Goal: Information Seeking & Learning: Check status

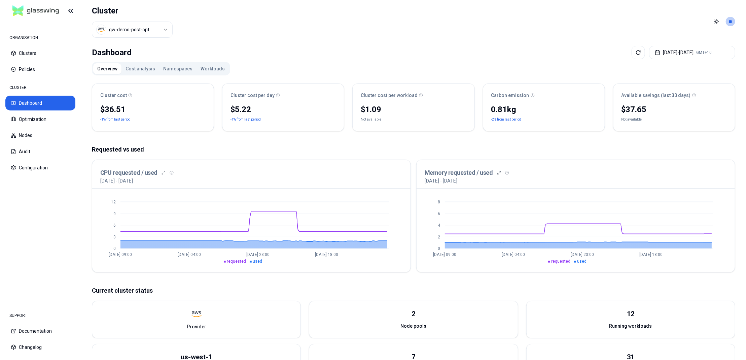
click at [207, 70] on button "Workloads" at bounding box center [213, 68] width 32 height 11
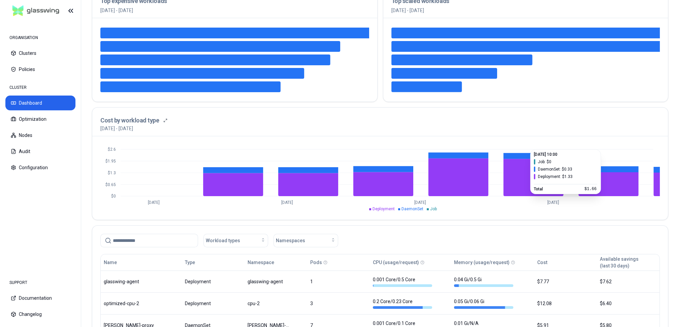
scroll to position [148, 0]
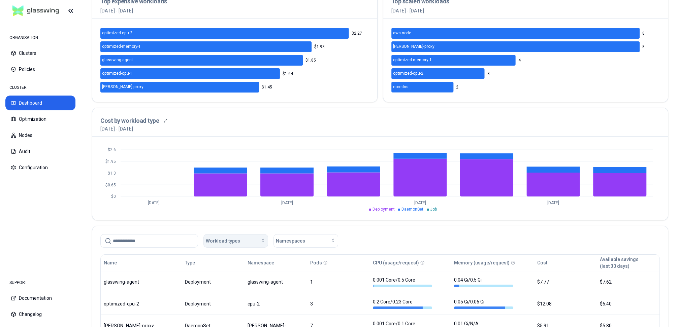
click at [258, 242] on div "Workload types" at bounding box center [236, 241] width 60 height 7
click at [228, 277] on div "Job" at bounding box center [237, 276] width 64 height 11
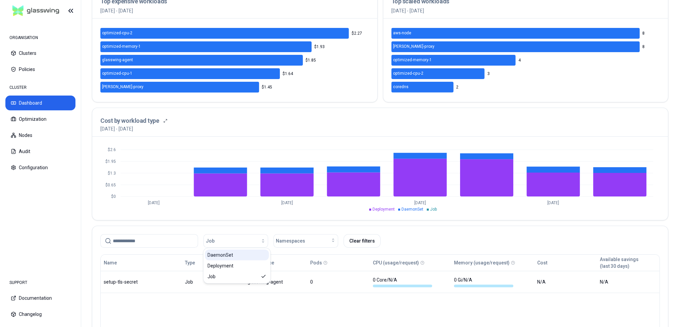
click at [233, 258] on div "DaemonSet" at bounding box center [237, 255] width 64 height 11
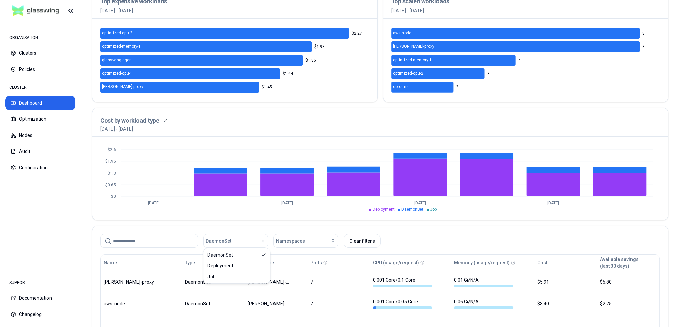
click at [512, 236] on div "DaemonSet Namespaces Clear filters" at bounding box center [379, 240] width 559 height 13
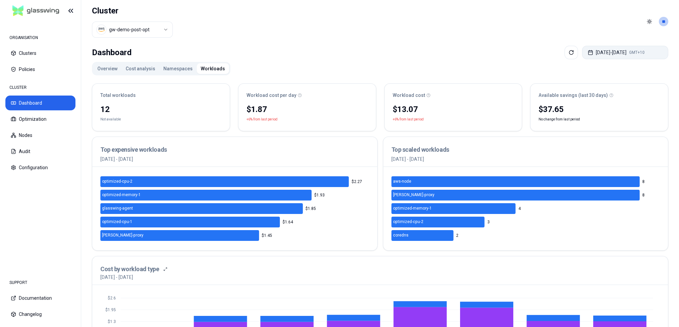
click at [636, 50] on button "Aug 20, 2025 - Aug 27, 2025 GMT+10" at bounding box center [625, 52] width 86 height 13
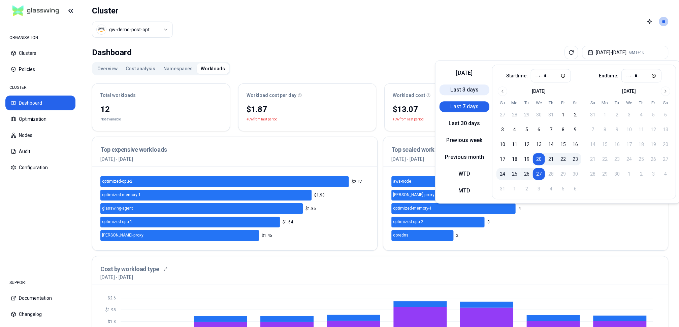
click at [470, 90] on button "Last 3 days" at bounding box center [464, 89] width 50 height 11
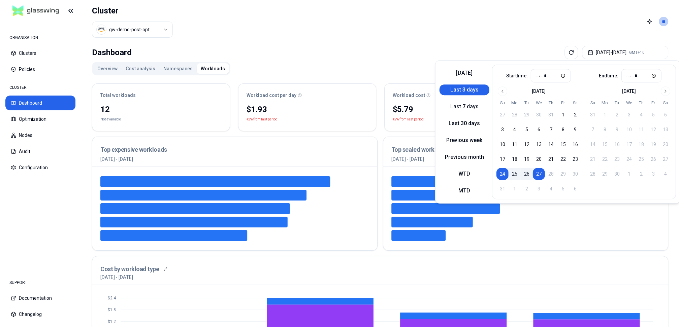
click at [461, 26] on header "Cluster gw-demo-post-opt Toggle theme **" at bounding box center [379, 21] width 597 height 43
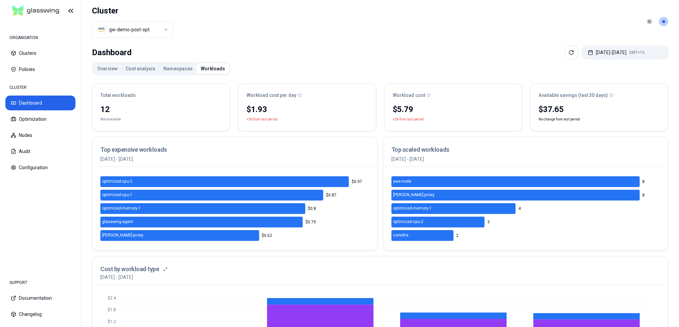
click at [590, 53] on button "Aug 24, 2025 - Aug 27, 2025 GMT+10" at bounding box center [625, 52] width 86 height 13
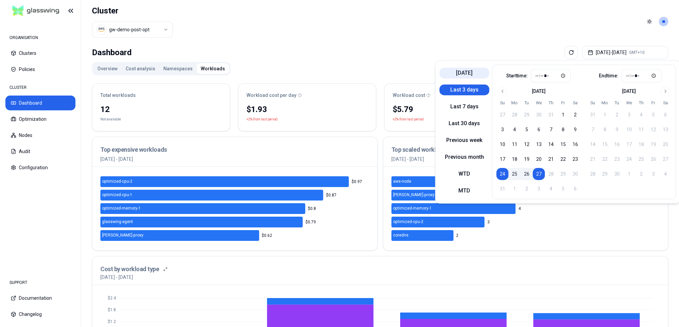
click at [474, 73] on button "Today" at bounding box center [464, 73] width 50 height 11
type input "*****"
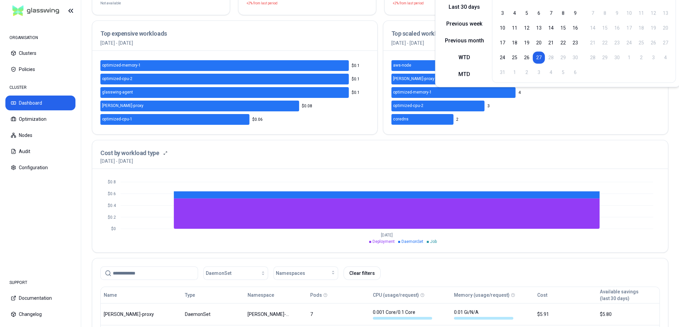
scroll to position [145, 0]
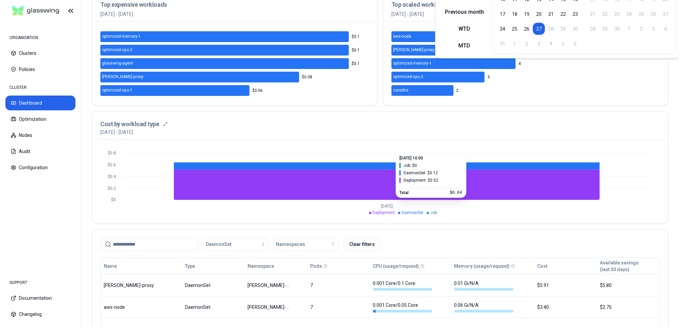
click at [646, 197] on icon "$0 $0.2 $0.4 $0.6 $0.8 Aug 26" at bounding box center [379, 181] width 559 height 67
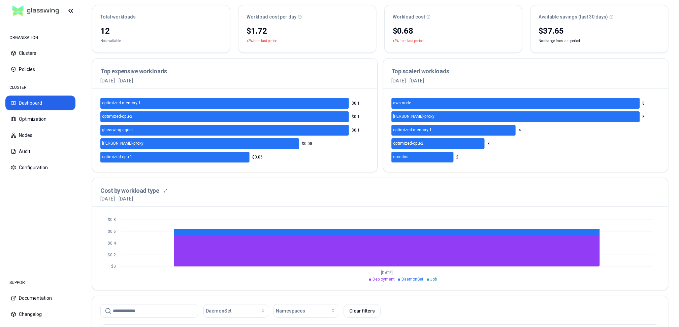
scroll to position [0, 0]
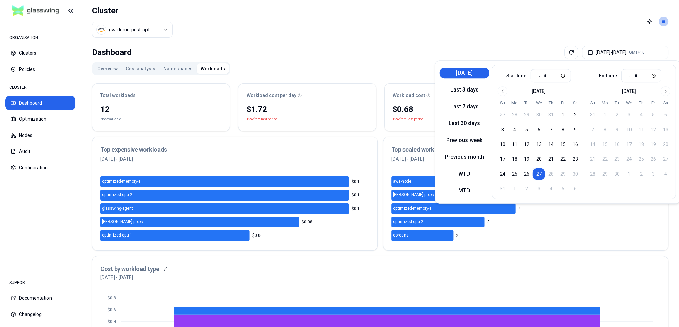
click at [473, 72] on button "[DATE]" at bounding box center [464, 73] width 50 height 11
type input "*****"
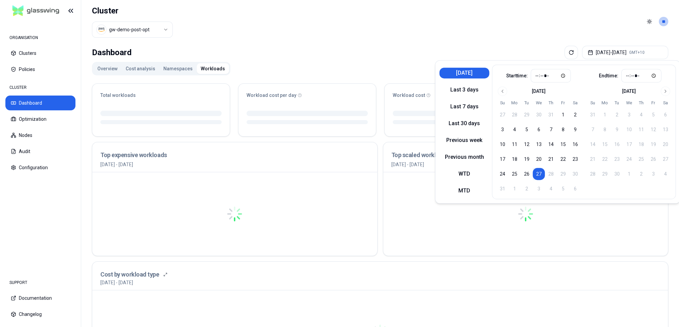
click at [428, 43] on div "Dashboard Aug 27, 2025 - Aug 27, 2025 GMT+10 Overview Cost analysis Namespaces …" at bounding box center [379, 319] width 597 height 553
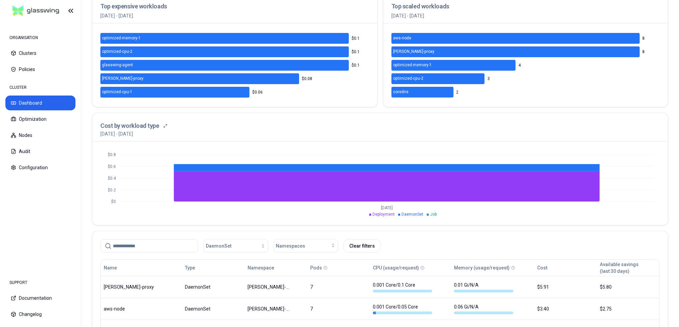
scroll to position [172, 0]
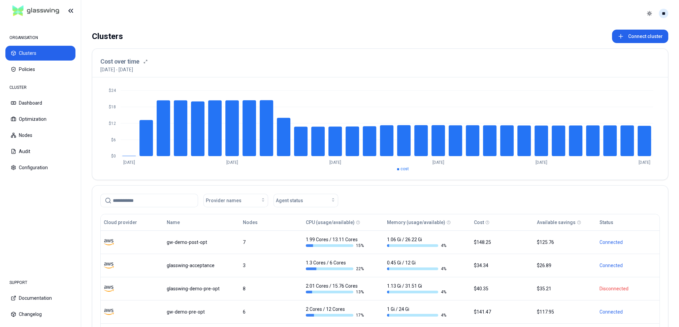
click at [662, 14] on html "ORGANISATION Clusters Policies CLUSTER Dashboard Optimization Nodes Audit Confi…" at bounding box center [339, 163] width 679 height 327
click at [619, 58] on div "Logout" at bounding box center [630, 61] width 72 height 11
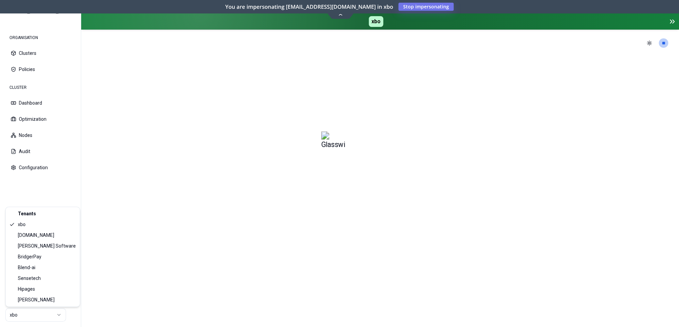
click at [58, 316] on html "ORGANISATION Clusters Policies CLUSTER Dashboard Optimization Nodes Audit Confi…" at bounding box center [339, 163] width 679 height 327
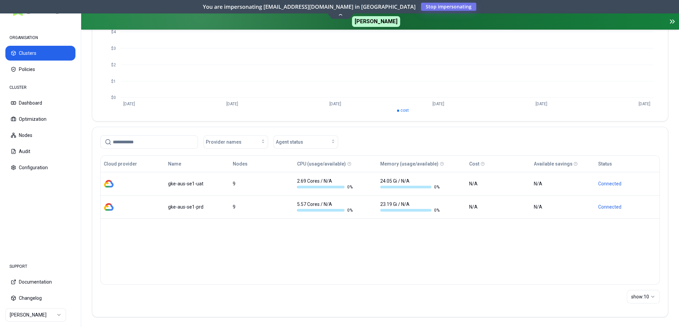
scroll to position [89, 0]
click at [59, 315] on html "ORGANISATION Clusters Policies CLUSTER Dashboard Optimization Nodes Audit Confi…" at bounding box center [339, 163] width 679 height 327
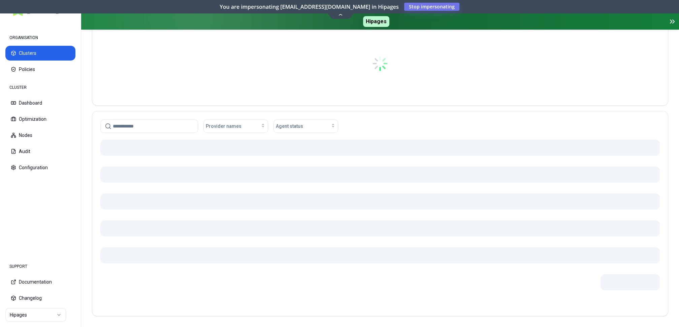
scroll to position [85, 0]
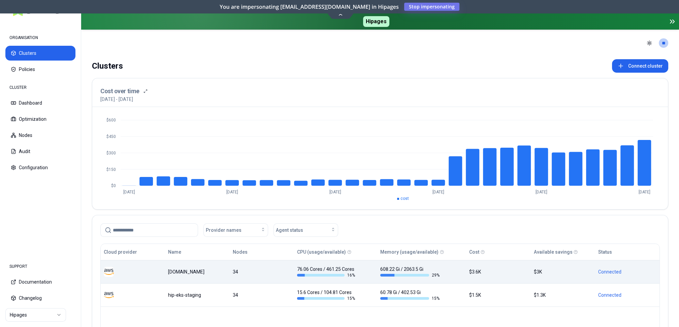
scroll to position [89, 0]
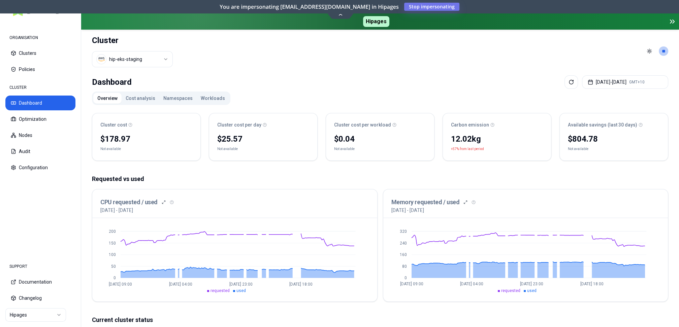
click at [208, 98] on button "Workloads" at bounding box center [213, 98] width 32 height 11
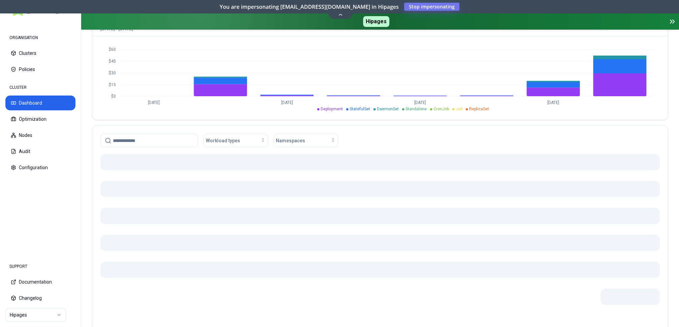
scroll to position [278, 0]
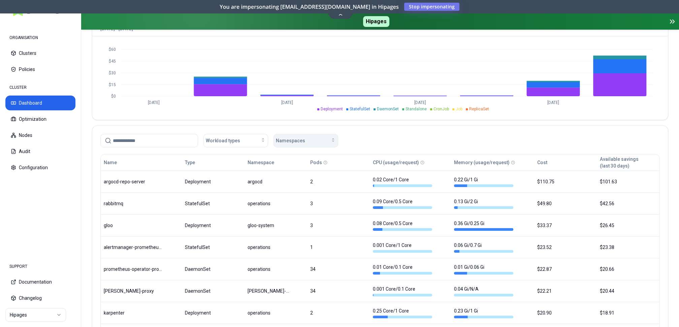
click at [315, 141] on div "Namespaces" at bounding box center [306, 140] width 60 height 7
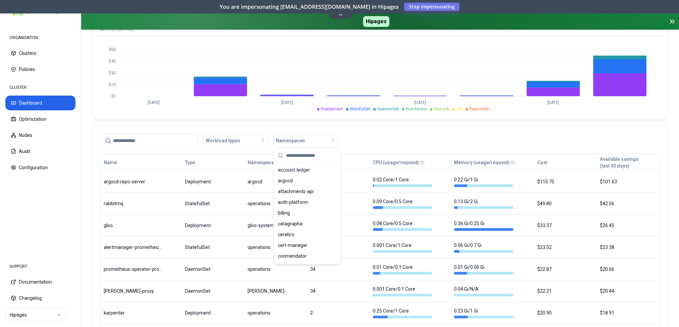
click at [379, 139] on div "Workload types Namespaces" at bounding box center [379, 140] width 559 height 13
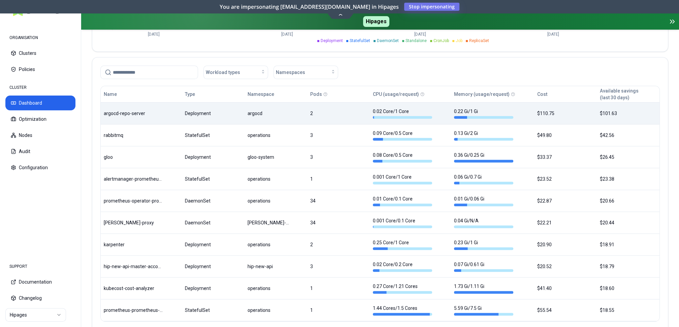
scroll to position [330, 0]
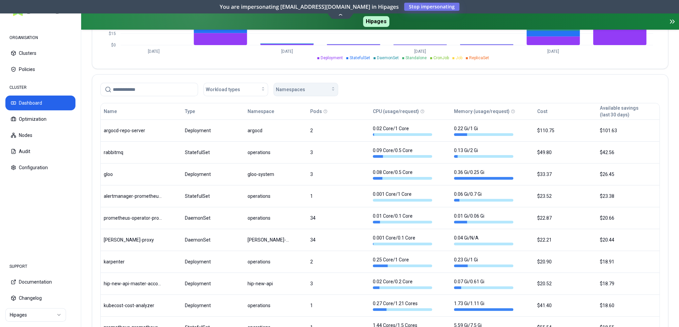
click at [314, 91] on div "Namespaces" at bounding box center [306, 89] width 60 height 7
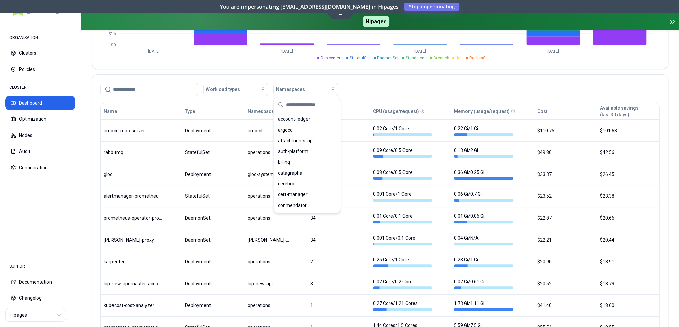
click at [307, 103] on input "text" at bounding box center [311, 104] width 50 height 15
type input "****"
click at [301, 117] on div "playground" at bounding box center [307, 119] width 64 height 11
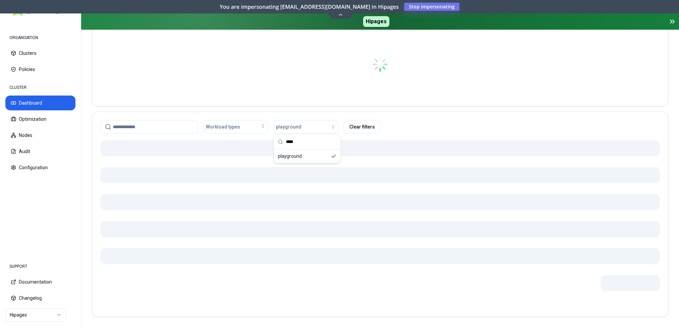
click at [419, 128] on div "Workload types playground Clear filters" at bounding box center [379, 126] width 559 height 13
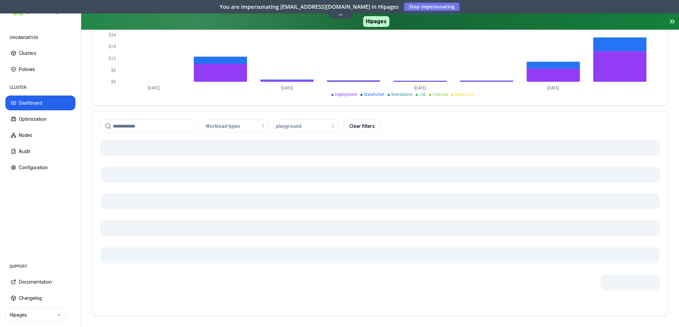
scroll to position [292, 0]
